Goal: Information Seeking & Learning: Learn about a topic

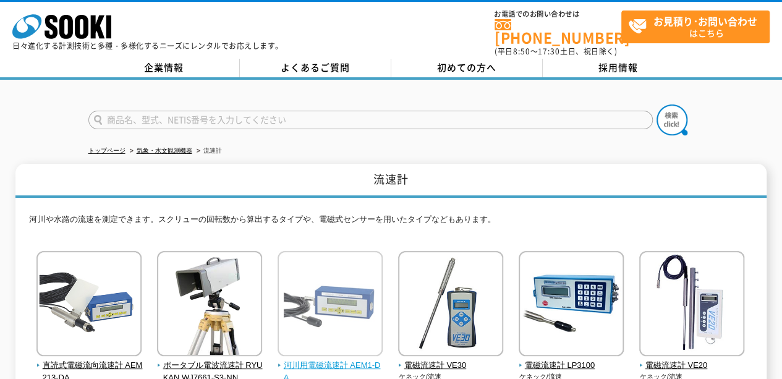
click at [344, 302] on img at bounding box center [329, 305] width 105 height 108
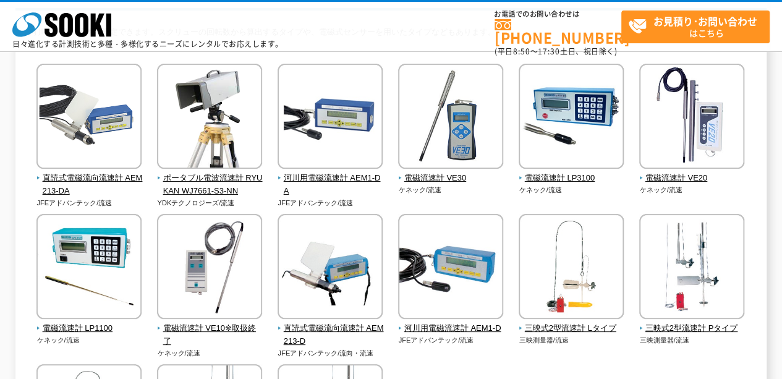
scroll to position [185, 0]
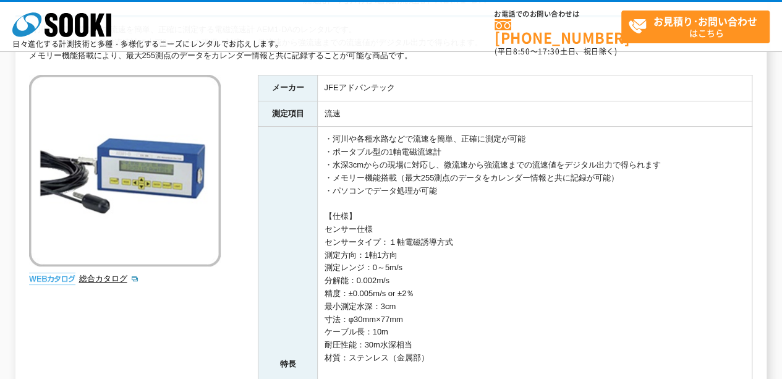
scroll to position [62, 0]
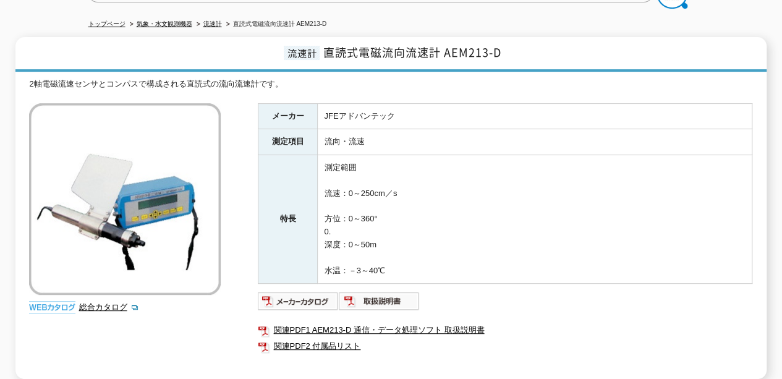
scroll to position [108, 0]
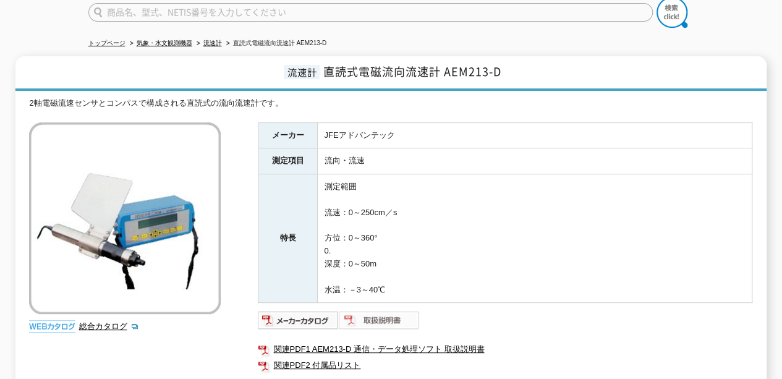
click at [388, 310] on img at bounding box center [379, 320] width 81 height 20
click at [279, 310] on img at bounding box center [298, 320] width 81 height 20
